Goal: Task Accomplishment & Management: Complete application form

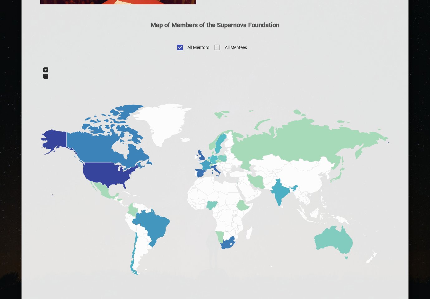
scroll to position [323, 0]
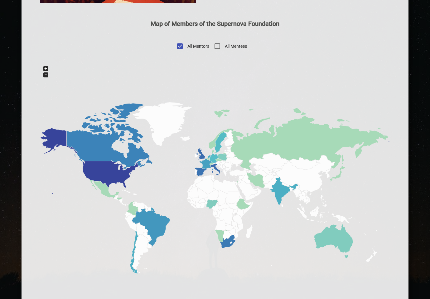
click at [218, 47] on input "All Mentees" at bounding box center [217, 46] width 15 height 15
checkbox input "true"
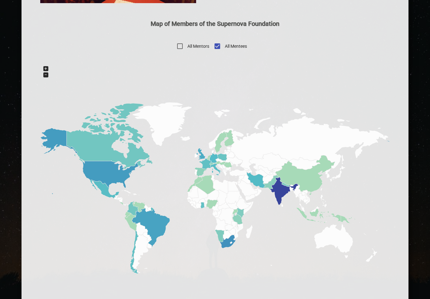
click at [180, 47] on input "All Mentors" at bounding box center [180, 46] width 15 height 15
checkbox input "true"
checkbox input "false"
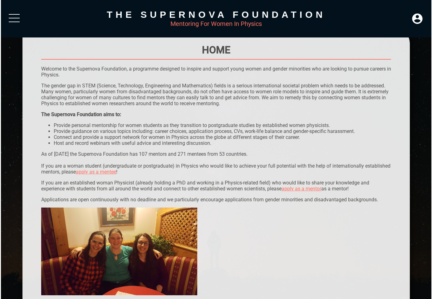
scroll to position [0, 0]
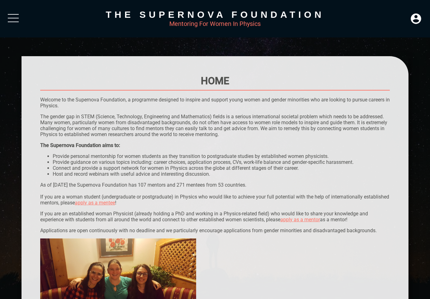
click at [16, 14] on div at bounding box center [13, 14] width 11 height 1
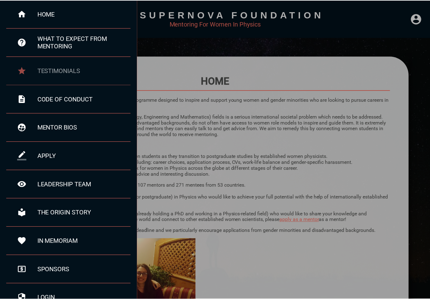
scroll to position [30, 0]
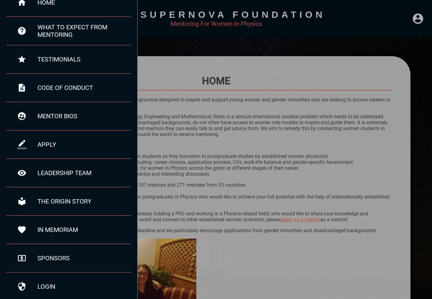
click at [186, 58] on div at bounding box center [216, 149] width 432 height 299
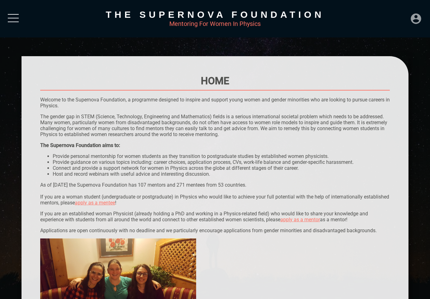
click at [417, 19] on icon at bounding box center [416, 18] width 10 height 10
click at [392, 16] on div "LOGIN" at bounding box center [395, 17] width 20 height 12
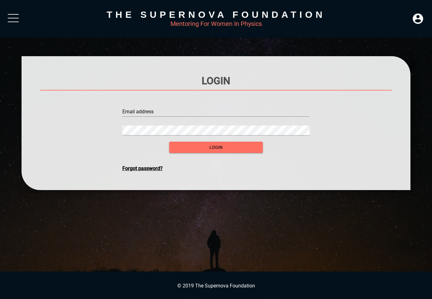
type input "[EMAIL_ADDRESS][DOMAIN_NAME]"
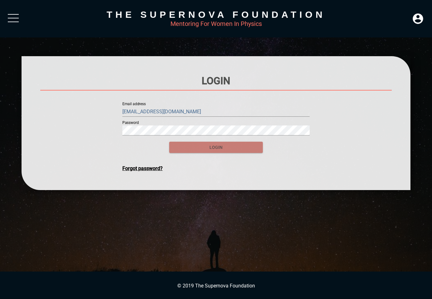
click at [215, 147] on span "login" at bounding box center [216, 148] width 84 height 8
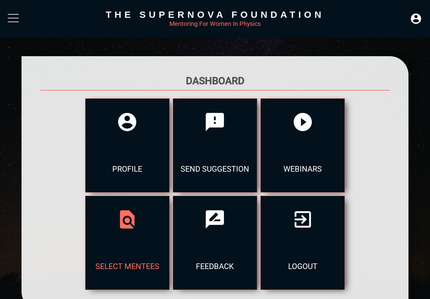
click at [169, 196] on div at bounding box center [128, 219] width 84 height 47
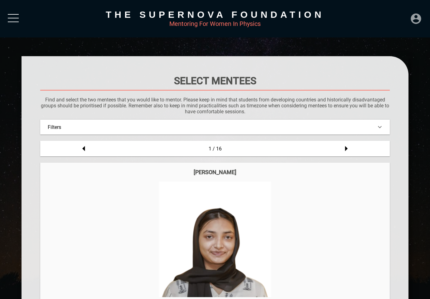
click at [416, 17] on icon at bounding box center [416, 18] width 10 height 10
click at [408, 6] on div "DASHBOARD" at bounding box center [403, 4] width 36 height 12
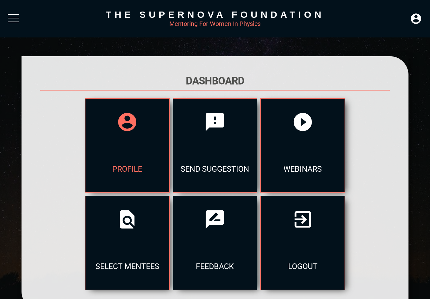
click at [86, 154] on div "profile" at bounding box center [128, 168] width 84 height 47
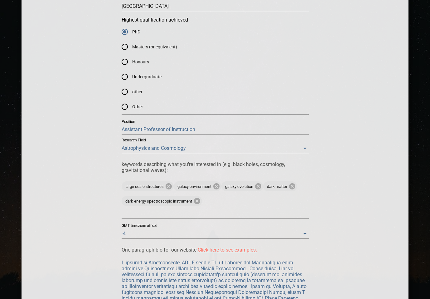
scroll to position [353, 0]
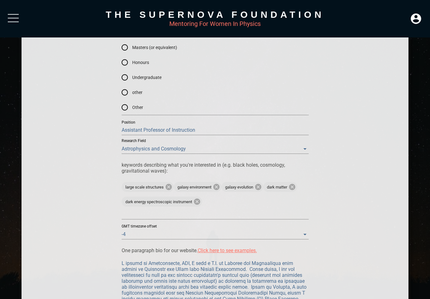
click at [134, 130] on input "Assistant Professor of Instruction" at bounding box center [215, 130] width 187 height 10
type input "Associate Professor of Instruction"
click at [58, 143] on div "Profile Note: some fields are keyword-based meaning that you may need to click …" at bounding box center [215, 75] width 350 height 706
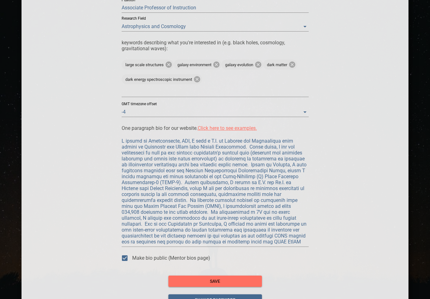
scroll to position [485, 0]
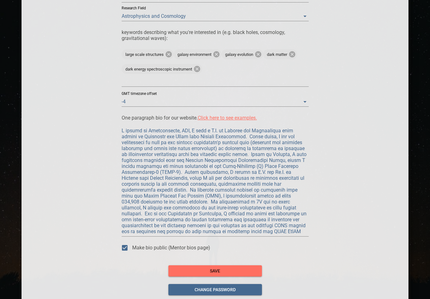
click at [148, 226] on textarea at bounding box center [215, 181] width 187 height 107
type textarea "A native of [US_STATE], [GEOGRAPHIC_DATA], I hold a B.A. in Physics and Mathema…"
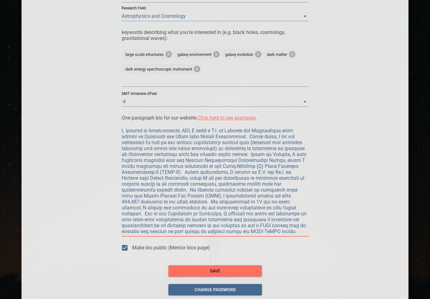
type textarea "A native of [US_STATE], [GEOGRAPHIC_DATA], I hold a B.A. in Physics and Mathema…"
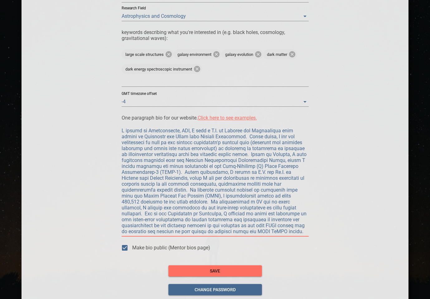
type textarea "A native of [US_STATE], [GEOGRAPHIC_DATA], I hold a B.A. in Physics and Mathema…"
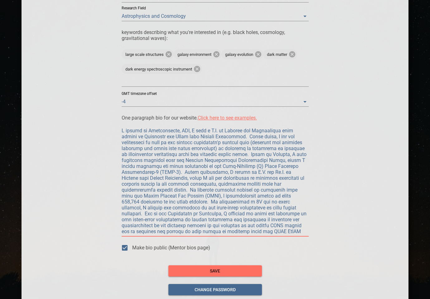
type textarea "A native of [US_STATE], [GEOGRAPHIC_DATA], I hold a B.A. in Physics and Mathema…"
click at [218, 233] on textarea at bounding box center [215, 181] width 187 height 107
click at [186, 226] on textarea at bounding box center [215, 181] width 187 height 107
type textarea "A native of [US_STATE], [GEOGRAPHIC_DATA], I hold a B.A. in Physics and Mathema…"
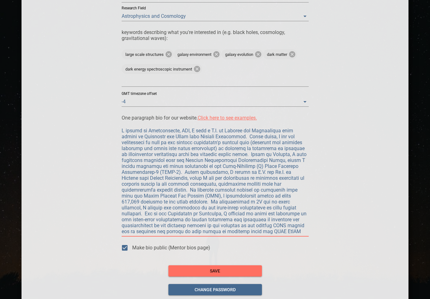
type textarea "A native of [US_STATE], [GEOGRAPHIC_DATA], I hold a B.A. in Physics and Mathema…"
click at [175, 232] on textarea at bounding box center [215, 181] width 187 height 107
type textarea "A native of [US_STATE], [GEOGRAPHIC_DATA], I hold a B.A. in Physics and Mathema…"
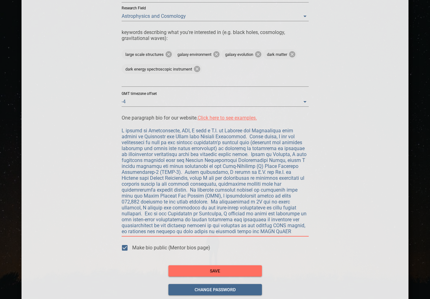
type textarea "A native of [US_STATE], [GEOGRAPHIC_DATA], I hold a B.A. in Physics and Mathema…"
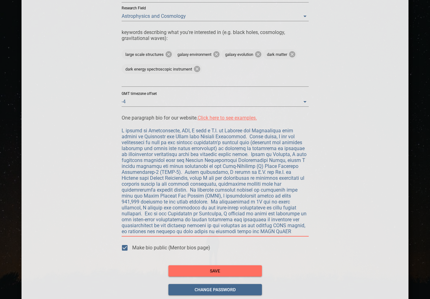
type textarea "A native of [US_STATE], [GEOGRAPHIC_DATA], I hold a B.A. in Physics and Mathema…"
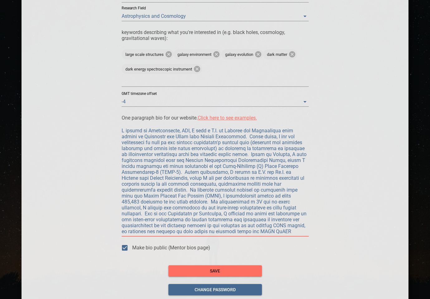
type textarea "A native of [US_STATE], [GEOGRAPHIC_DATA], I hold a B.A. in Physics and Mathema…"
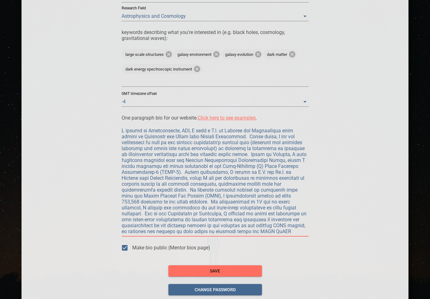
type textarea "A native of [US_STATE], [GEOGRAPHIC_DATA], I hold a B.A. in Physics and Mathema…"
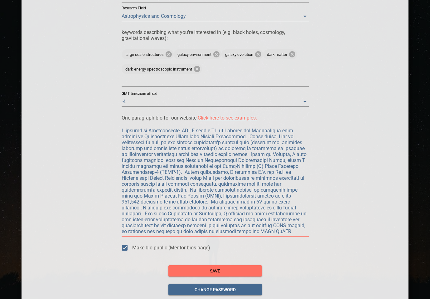
type textarea "A native of [US_STATE], [GEOGRAPHIC_DATA], I hold a B.A. in Physics and Mathema…"
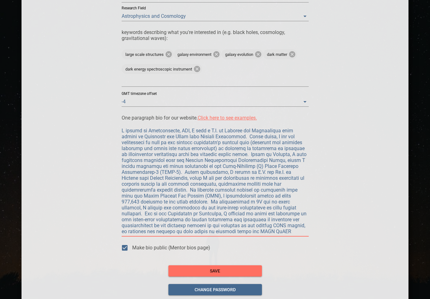
type textarea "A native of [US_STATE], [GEOGRAPHIC_DATA], I hold a B.A. in Physics and Mathema…"
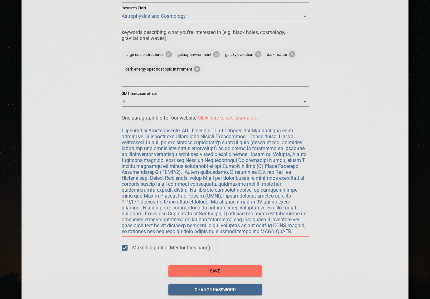
type textarea "A native of [US_STATE], [GEOGRAPHIC_DATA], I hold a B.A. in Physics and Mathema…"
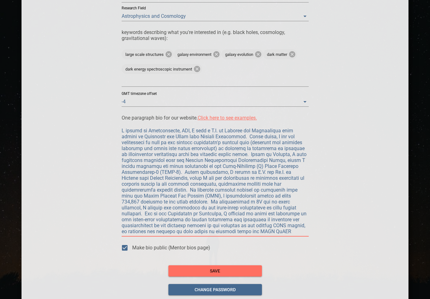
type textarea "A native of [US_STATE], [GEOGRAPHIC_DATA], I hold a B.A. in Physics and Mathema…"
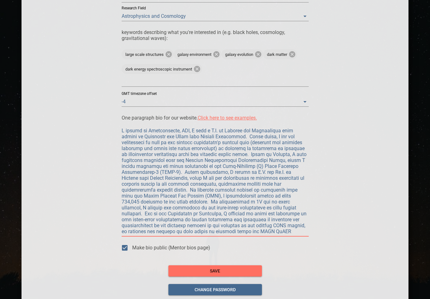
type textarea "A native of [US_STATE], [GEOGRAPHIC_DATA], I hold a B.A. in Physics and Mathema…"
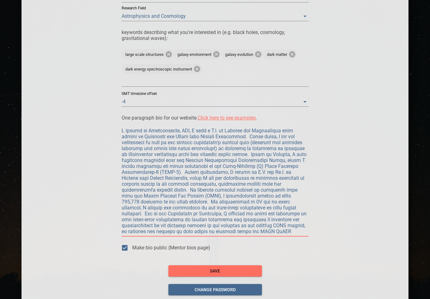
type textarea "A native of [US_STATE], [GEOGRAPHIC_DATA], I hold a B.A. in Physics and Mathema…"
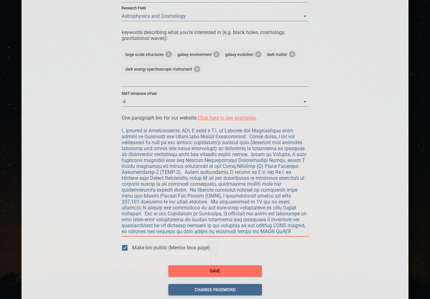
type textarea "A native of [US_STATE], [GEOGRAPHIC_DATA], I hold a B.A. in Physics and Mathema…"
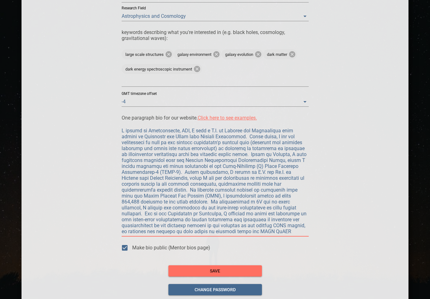
type textarea "A native of [US_STATE], [GEOGRAPHIC_DATA], I hold a B.A. in Physics and Mathema…"
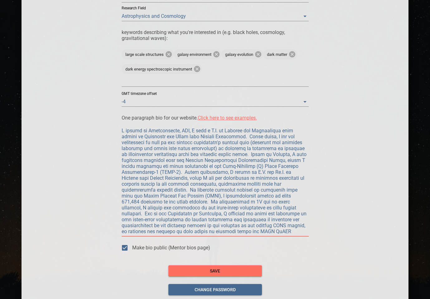
type textarea "A native of [US_STATE], [GEOGRAPHIC_DATA], I hold a B.A. in Physics and Mathema…"
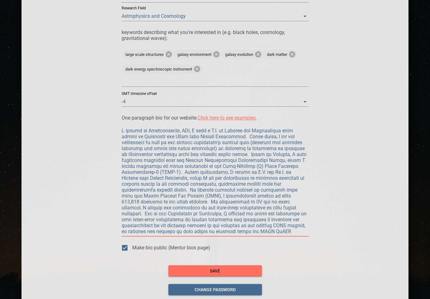
type textarea "A native of [US_STATE], [GEOGRAPHIC_DATA], I hold a B.A. in Physics and Mathema…"
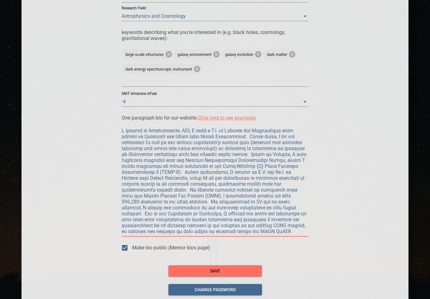
type textarea "A native of [US_STATE], [GEOGRAPHIC_DATA], I hold a B.A. in Physics and Mathema…"
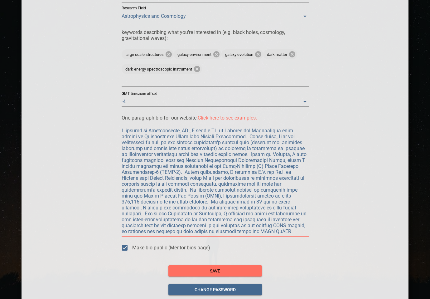
type textarea "A native of [US_STATE], [GEOGRAPHIC_DATA], I hold a B.A. in Physics and Mathema…"
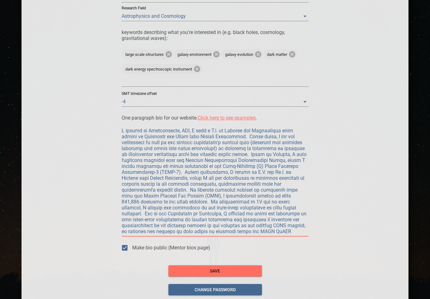
type textarea "A native of [US_STATE], [GEOGRAPHIC_DATA], I hold a B.A. in Physics and Mathema…"
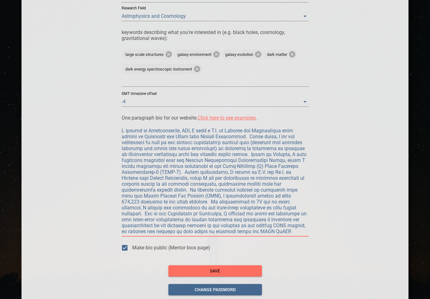
type textarea "A native of [US_STATE], [GEOGRAPHIC_DATA], I hold a B.A. in Physics and Mathema…"
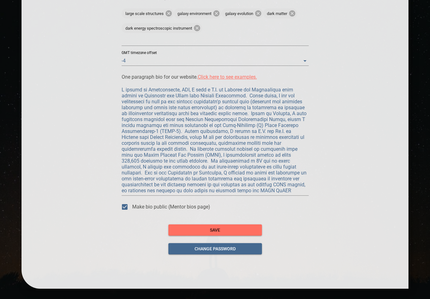
scroll to position [527, 0]
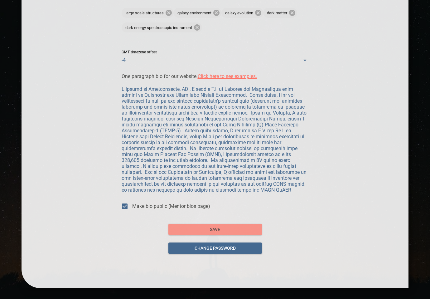
click at [212, 228] on span "save" at bounding box center [216, 230] width 84 height 8
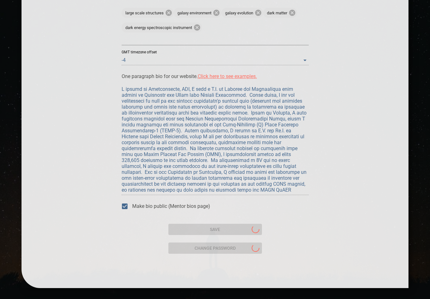
scroll to position [0, 0]
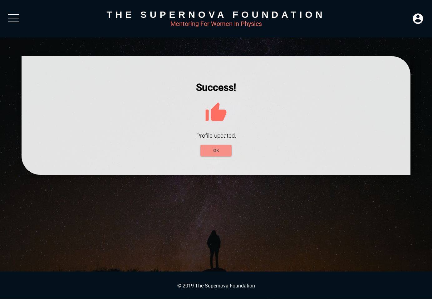
click at [215, 149] on span "OK" at bounding box center [215, 151] width 21 height 8
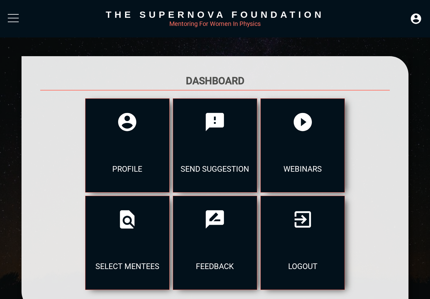
click at [15, 18] on div at bounding box center [13, 18] width 11 height 1
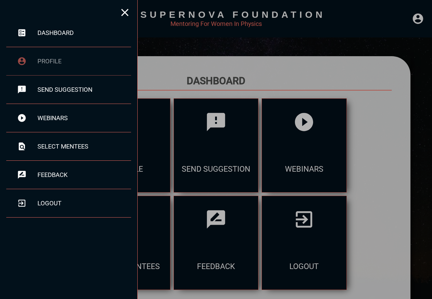
click at [48, 64] on div "profile" at bounding box center [84, 60] width 94 height 7
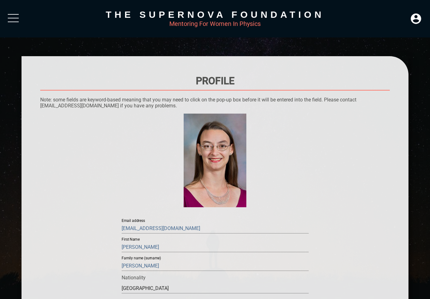
click at [15, 16] on div at bounding box center [13, 19] width 11 height 11
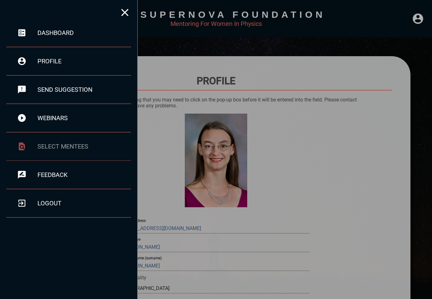
click at [63, 147] on div "select mentees" at bounding box center [84, 146] width 94 height 7
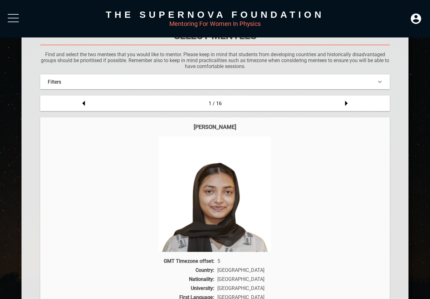
scroll to position [41, 0]
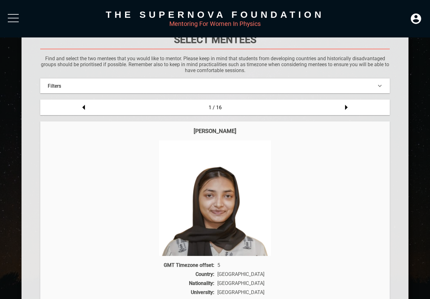
click at [175, 85] on div "Filters" at bounding box center [215, 86] width 335 height 6
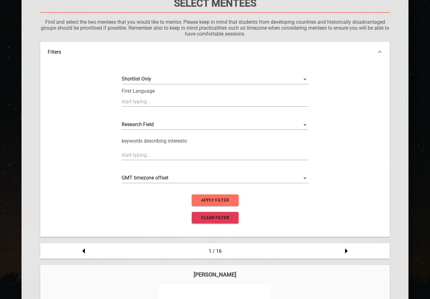
scroll to position [79, 0]
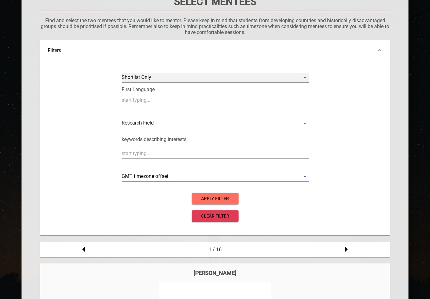
click at [180, 76] on Only "​" at bounding box center [215, 78] width 187 height 10
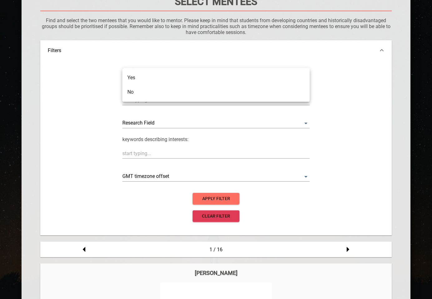
click at [81, 74] on div at bounding box center [216, 149] width 432 height 299
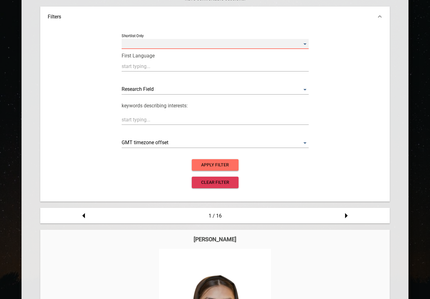
scroll to position [115, 0]
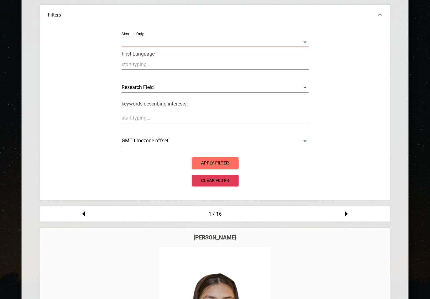
click at [162, 133] on div "GMT timezone offset ​" at bounding box center [215, 135] width 187 height 19
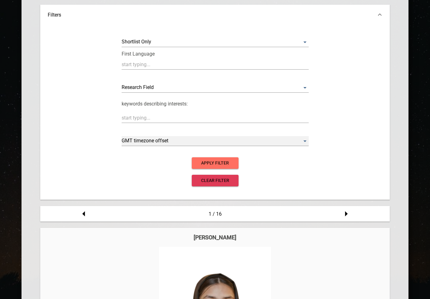
click at [159, 141] on offset "​" at bounding box center [215, 141] width 187 height 10
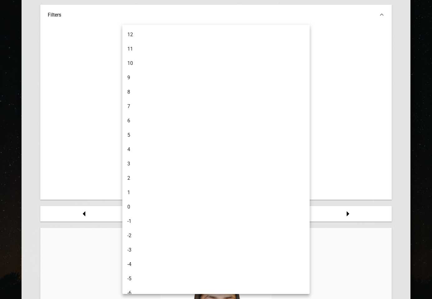
click at [77, 132] on div at bounding box center [216, 149] width 432 height 299
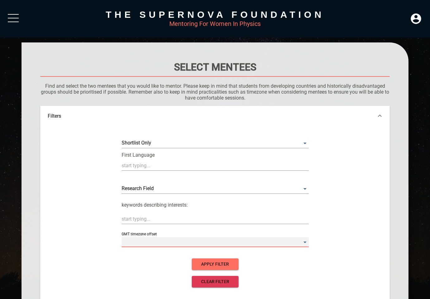
scroll to position [0, 0]
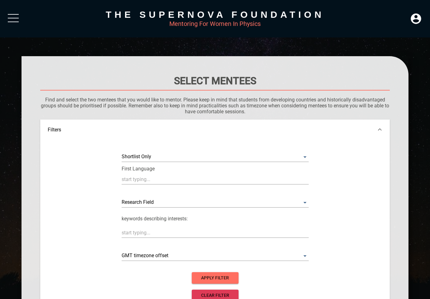
click at [367, 130] on div "Filters" at bounding box center [215, 130] width 335 height 6
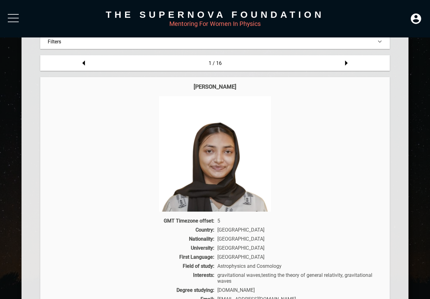
scroll to position [83, 0]
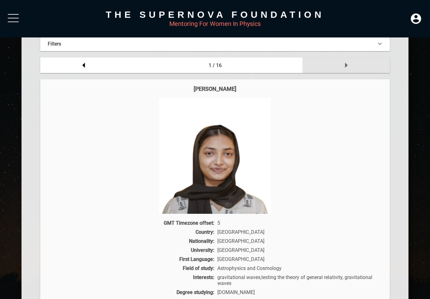
click at [347, 67] on icon at bounding box center [346, 65] width 12 height 12
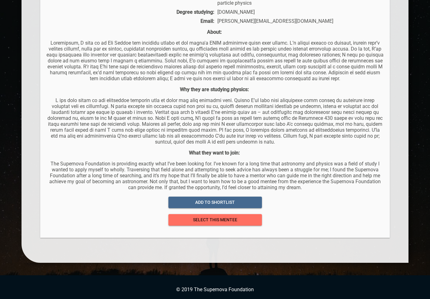
scroll to position [373, 0]
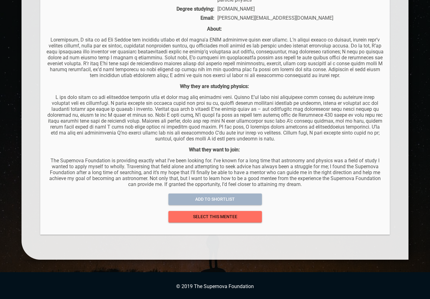
click at [220, 197] on span "add to shortlist" at bounding box center [216, 199] width 84 height 8
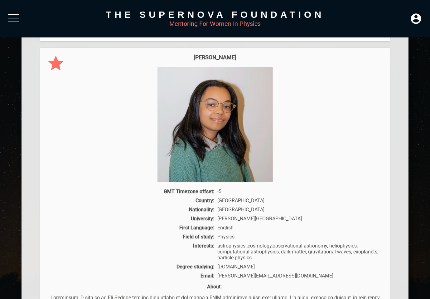
scroll to position [81, 0]
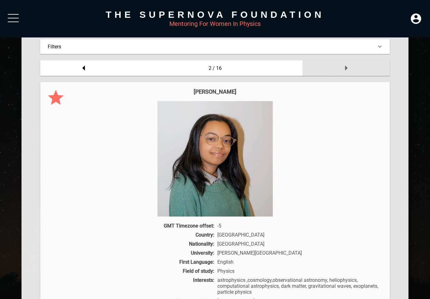
drag, startPoint x: 346, startPoint y: 67, endPoint x: 346, endPoint y: 75, distance: 7.2
click at [346, 68] on icon at bounding box center [346, 68] width 2 height 5
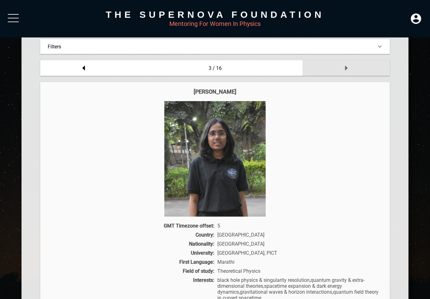
click at [348, 69] on icon at bounding box center [346, 68] width 12 height 12
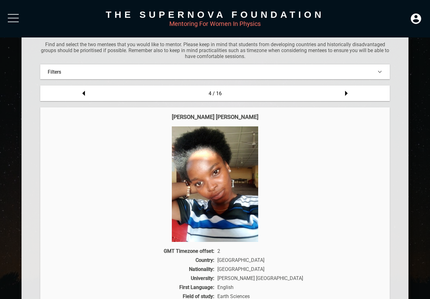
scroll to position [51, 0]
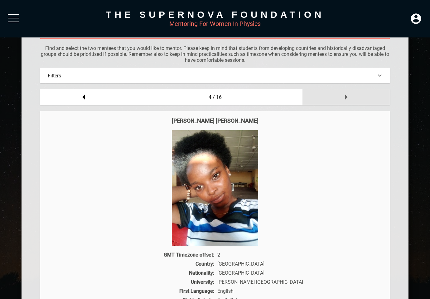
click at [344, 93] on icon at bounding box center [346, 97] width 12 height 12
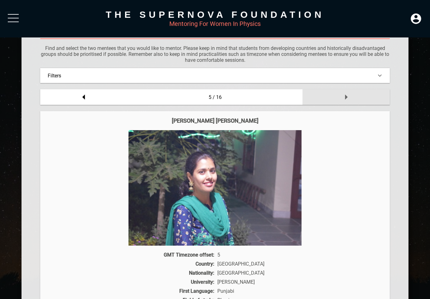
click at [345, 97] on icon at bounding box center [346, 97] width 12 height 12
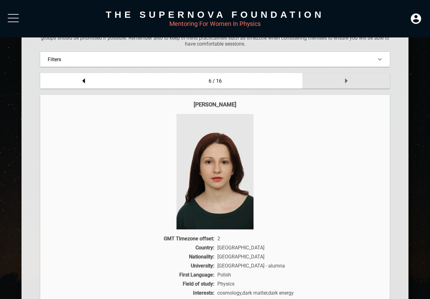
scroll to position [67, 0]
click at [348, 79] on icon at bounding box center [346, 81] width 12 height 12
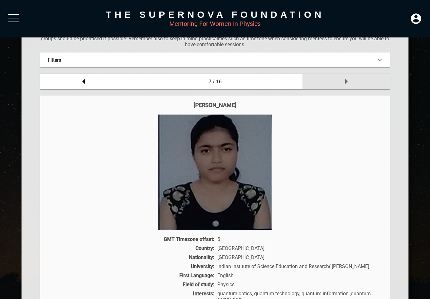
click at [350, 81] on icon at bounding box center [346, 81] width 12 height 12
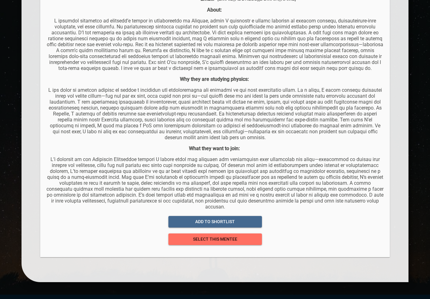
scroll to position [404, 0]
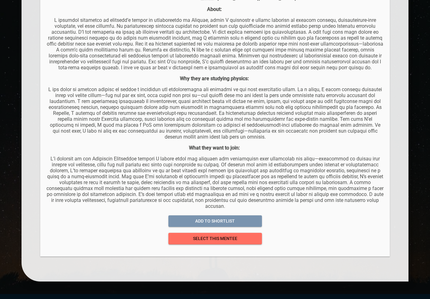
click at [232, 224] on span "add to shortlist" at bounding box center [216, 221] width 84 height 8
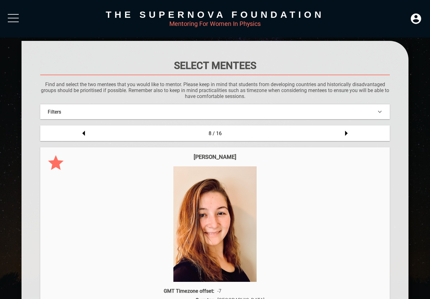
scroll to position [15, 0]
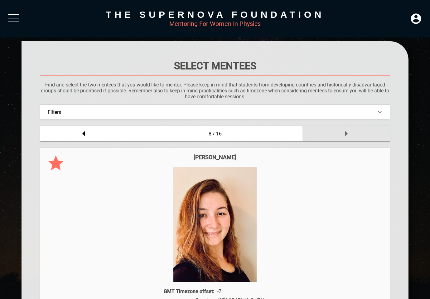
click at [343, 133] on icon at bounding box center [346, 133] width 12 height 12
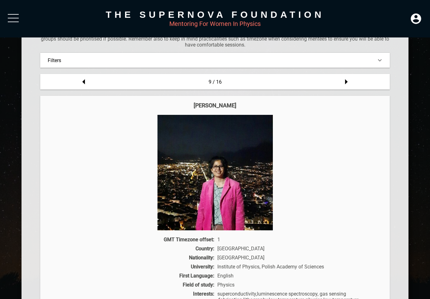
scroll to position [57, 0]
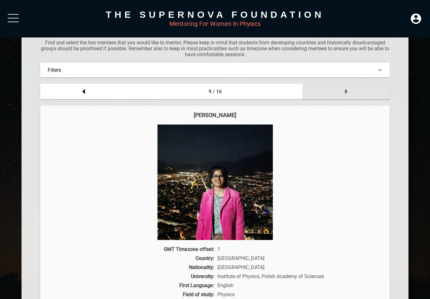
click at [348, 92] on icon at bounding box center [346, 91] width 12 height 12
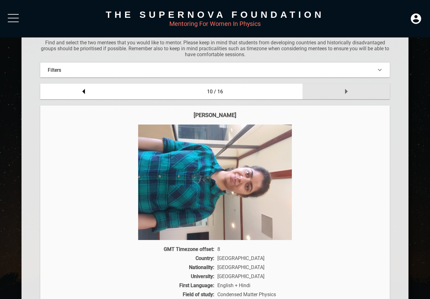
click at [345, 92] on icon at bounding box center [346, 91] width 12 height 12
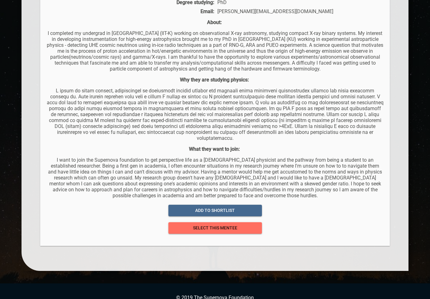
scroll to position [379, 0]
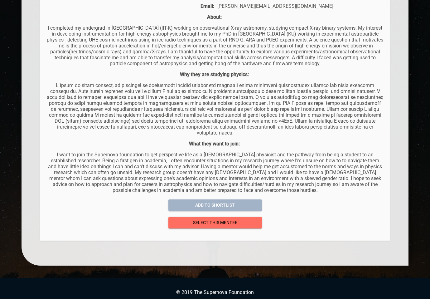
click at [242, 201] on span "add to shortlist" at bounding box center [216, 205] width 84 height 8
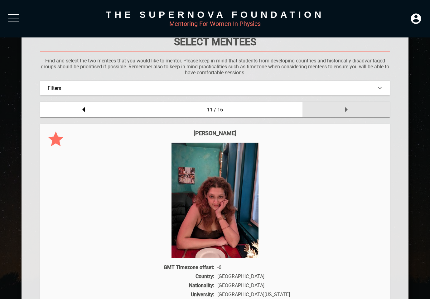
scroll to position [38, 0]
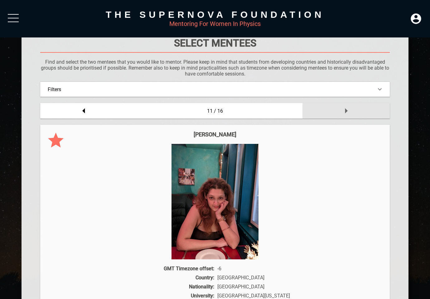
click at [347, 112] on icon at bounding box center [346, 111] width 12 height 12
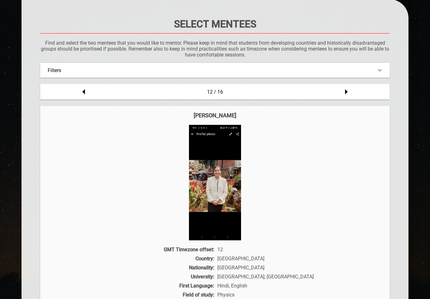
scroll to position [60, 0]
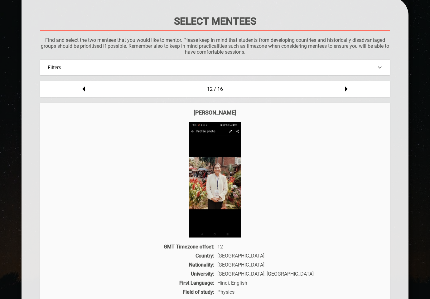
drag, startPoint x: 355, startPoint y: 90, endPoint x: 347, endPoint y: 104, distance: 16.9
click at [355, 90] on div at bounding box center [346, 89] width 87 height 16
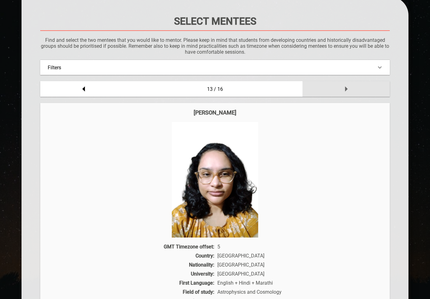
click at [355, 89] on div at bounding box center [346, 89] width 87 height 16
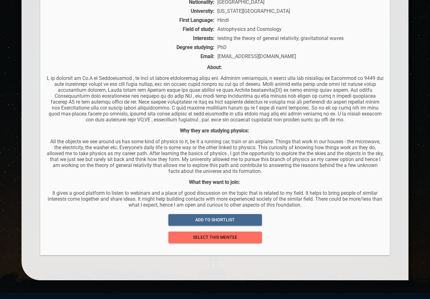
scroll to position [332, 0]
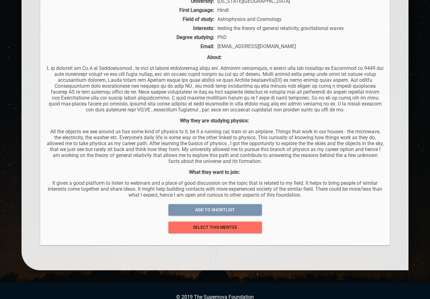
click at [224, 213] on span "add to shortlist" at bounding box center [216, 210] width 84 height 8
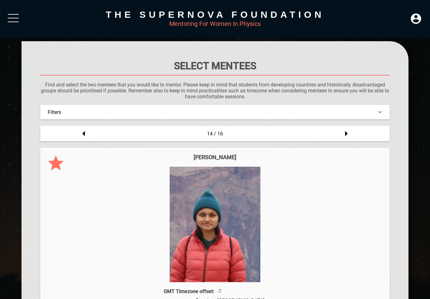
scroll to position [0, 0]
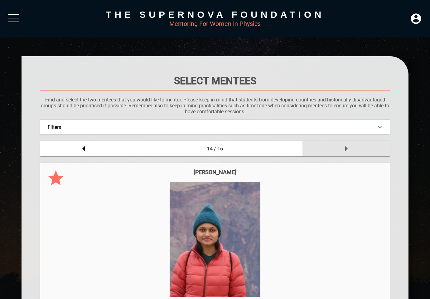
click at [352, 152] on icon at bounding box center [346, 148] width 12 height 12
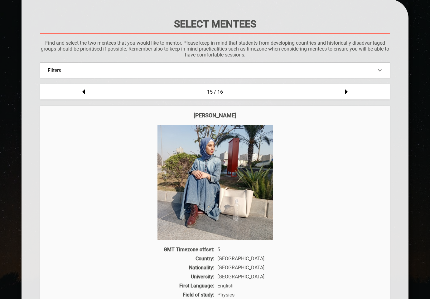
scroll to position [86, 0]
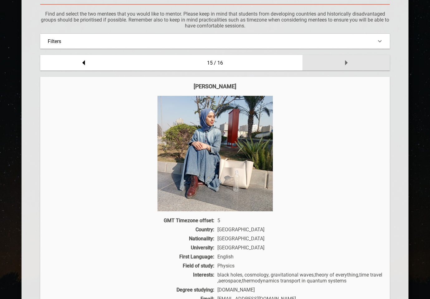
click at [352, 64] on icon at bounding box center [346, 62] width 12 height 12
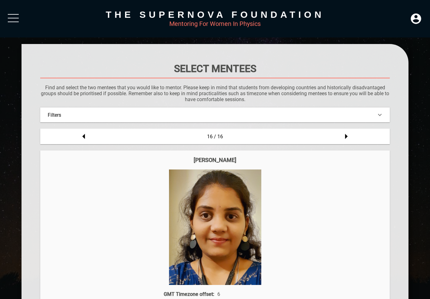
scroll to position [0, 0]
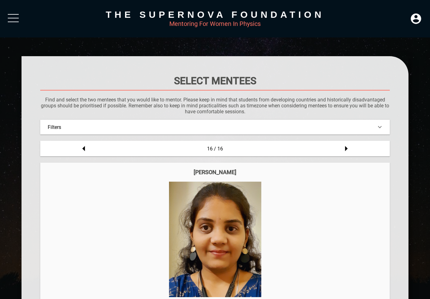
click at [270, 130] on div "Filters" at bounding box center [215, 127] width 350 height 15
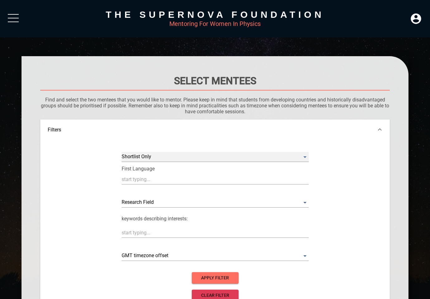
click at [167, 156] on Only "​" at bounding box center [215, 157] width 187 height 10
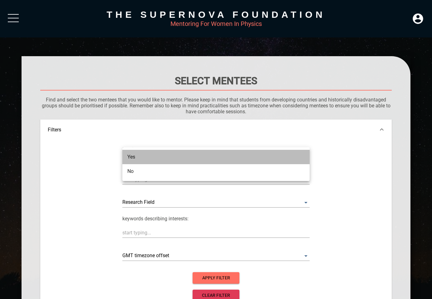
drag, startPoint x: 164, startPoint y: 159, endPoint x: 196, endPoint y: 184, distance: 40.6
click at [164, 159] on li "Yes" at bounding box center [215, 157] width 187 height 14
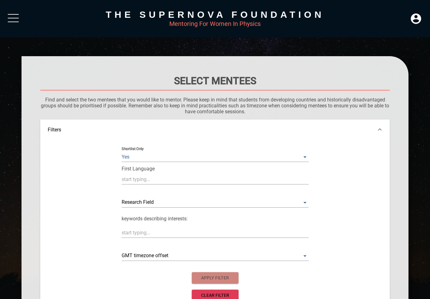
click at [219, 278] on span "apply filter" at bounding box center [215, 278] width 37 height 8
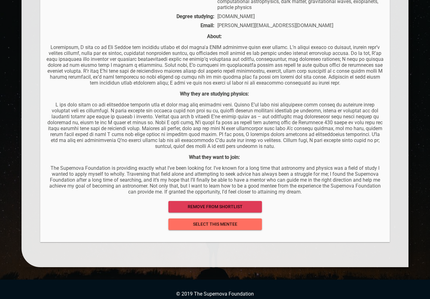
scroll to position [367, 0]
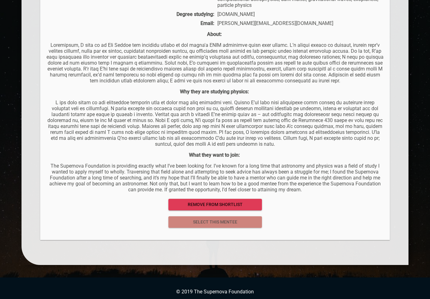
click at [240, 220] on span "select this mentee" at bounding box center [216, 222] width 84 height 8
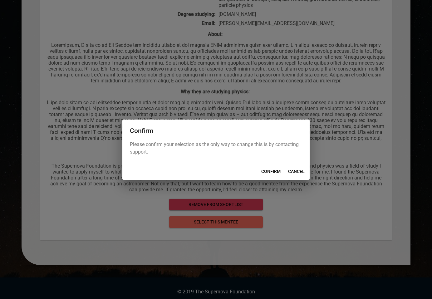
click at [274, 170] on span "CONFIRM" at bounding box center [270, 172] width 19 height 8
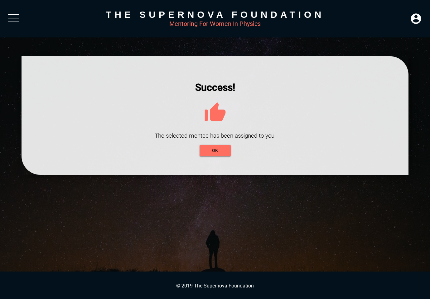
scroll to position [0, 0]
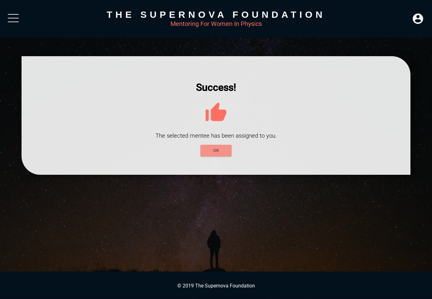
click at [215, 152] on span "OK" at bounding box center [215, 151] width 21 height 8
